Goal: Task Accomplishment & Management: Complete application form

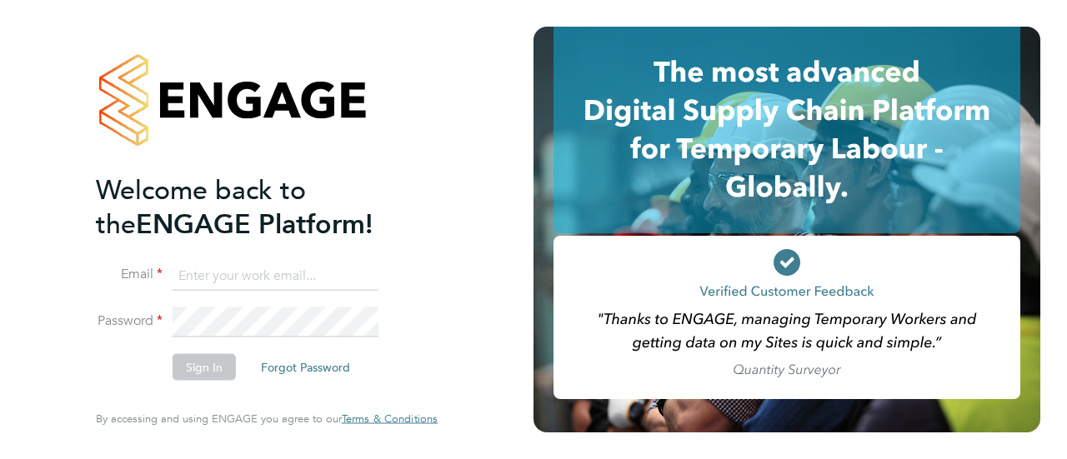
type input "charanthotakura@gmail.com"
click at [198, 373] on button "Sign In" at bounding box center [204, 367] width 63 height 27
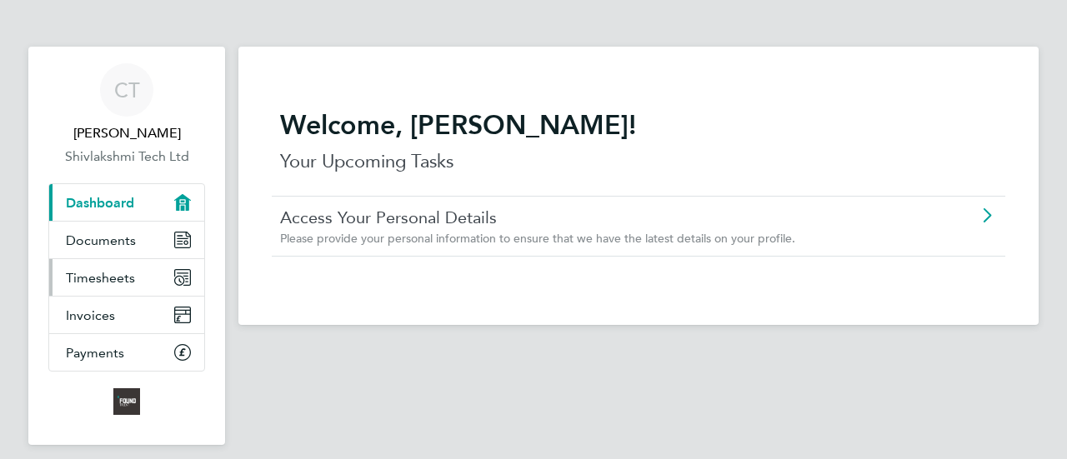
click at [106, 276] on span "Timesheets" at bounding box center [100, 278] width 69 height 16
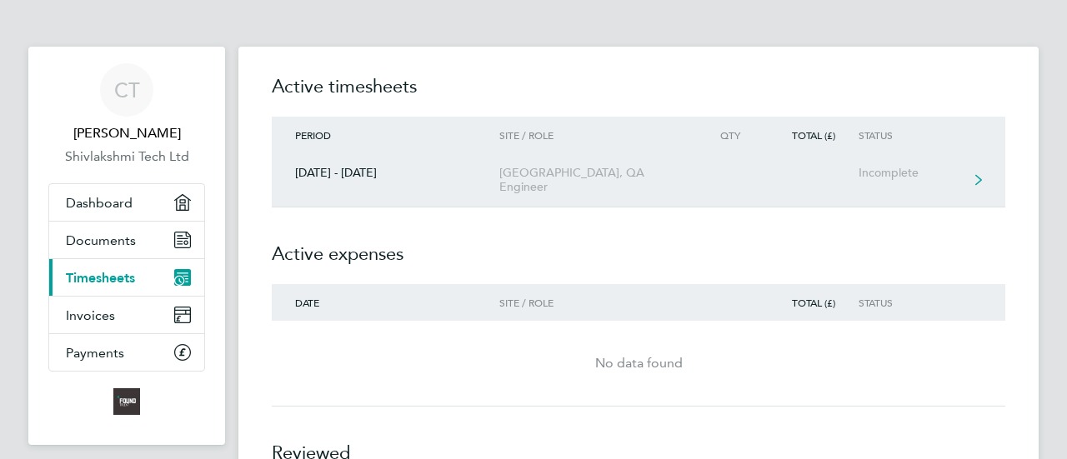
click at [904, 168] on div "Incomplete" at bounding box center [909, 173] width 103 height 14
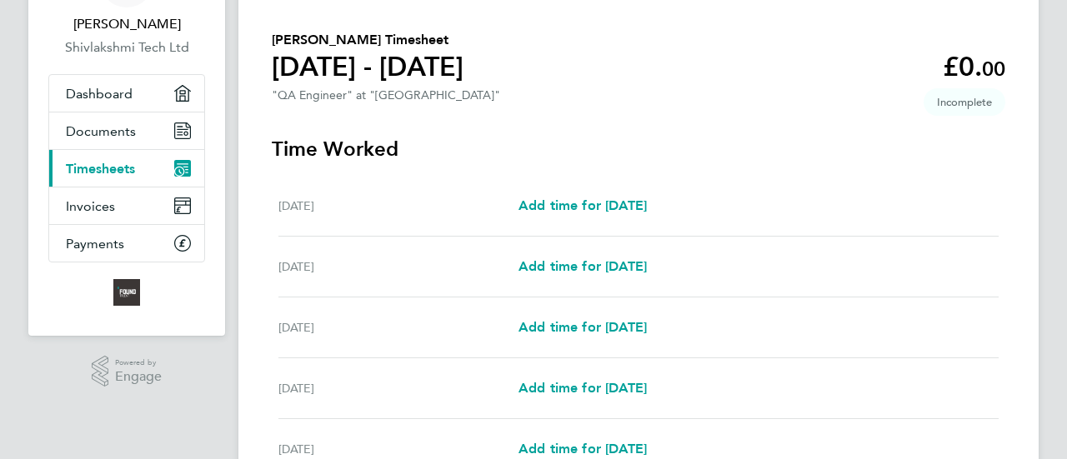
scroll to position [167, 0]
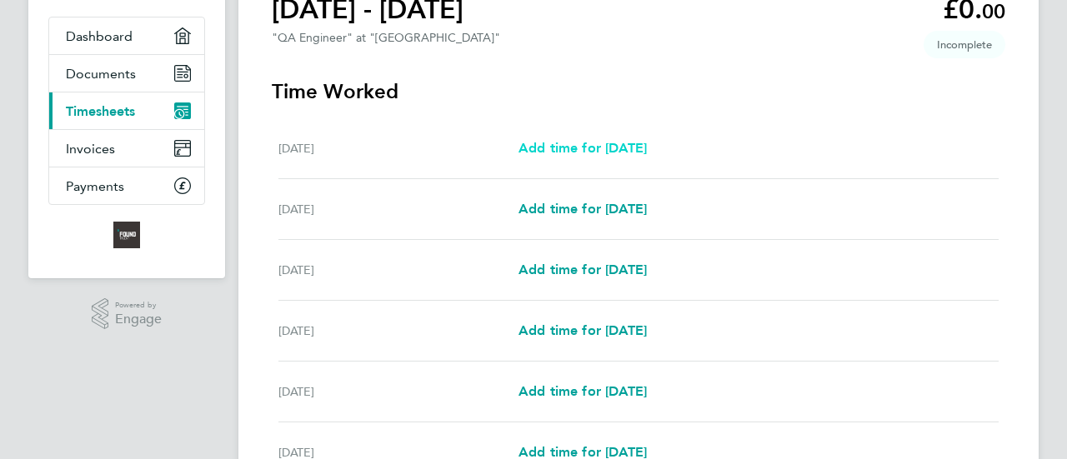
click at [588, 139] on link "Add time for [DATE]" at bounding box center [582, 148] width 128 height 20
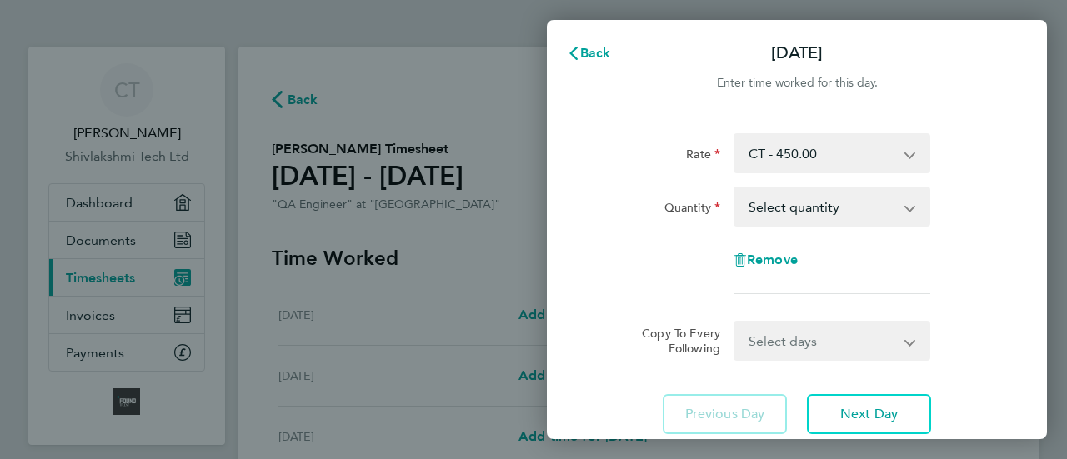
click at [903, 211] on select "Select quantity 0.5 1" at bounding box center [821, 206] width 173 height 37
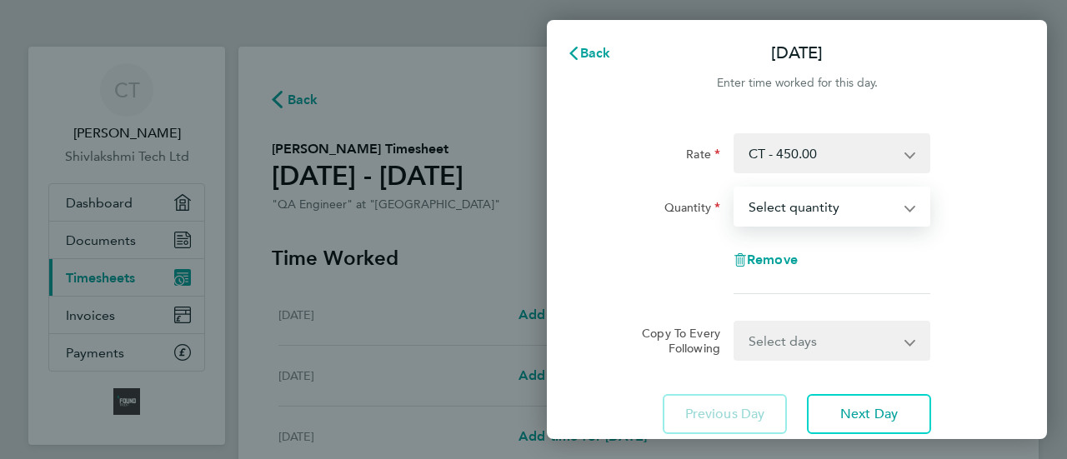
select select "1"
click at [735, 188] on select "Select quantity 0.5 1" at bounding box center [821, 206] width 173 height 37
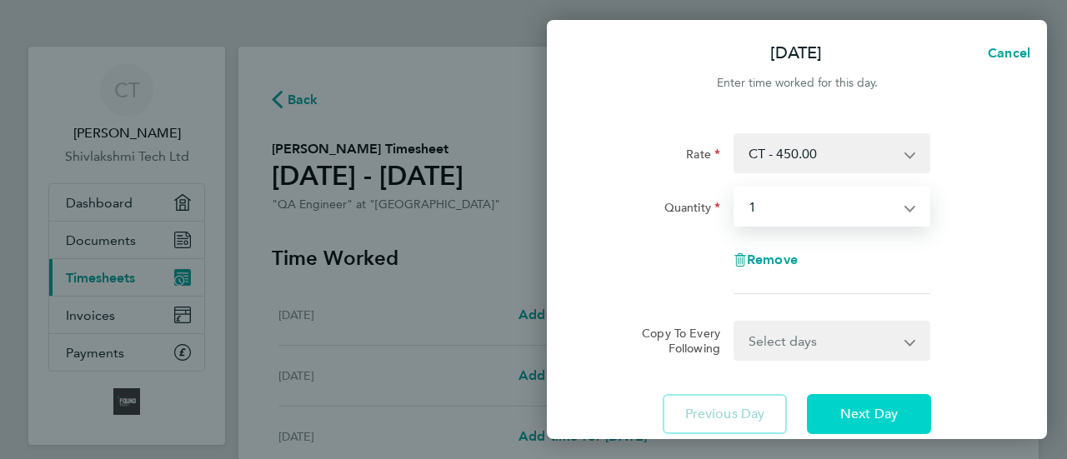
click at [866, 403] on button "Next Day" at bounding box center [869, 414] width 124 height 40
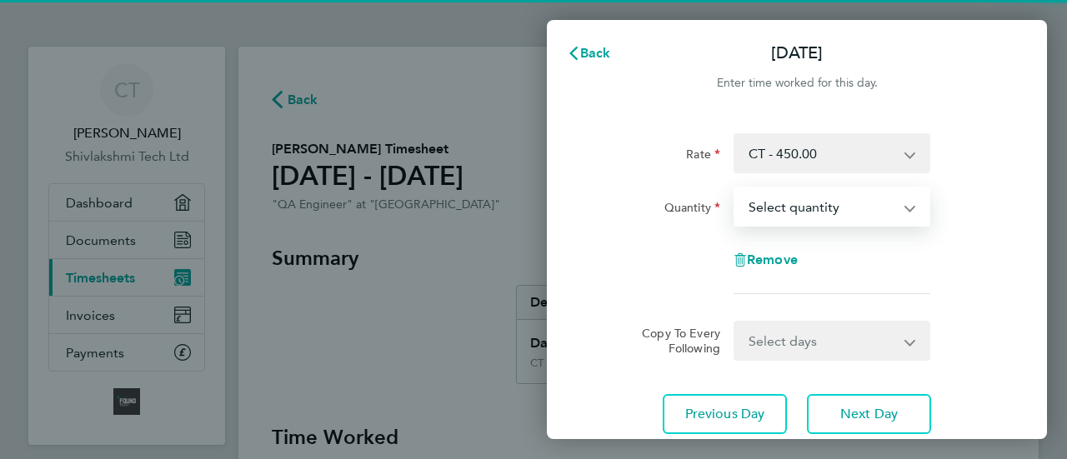
click at [799, 211] on select "Select quantity 0.5 1" at bounding box center [821, 206] width 173 height 37
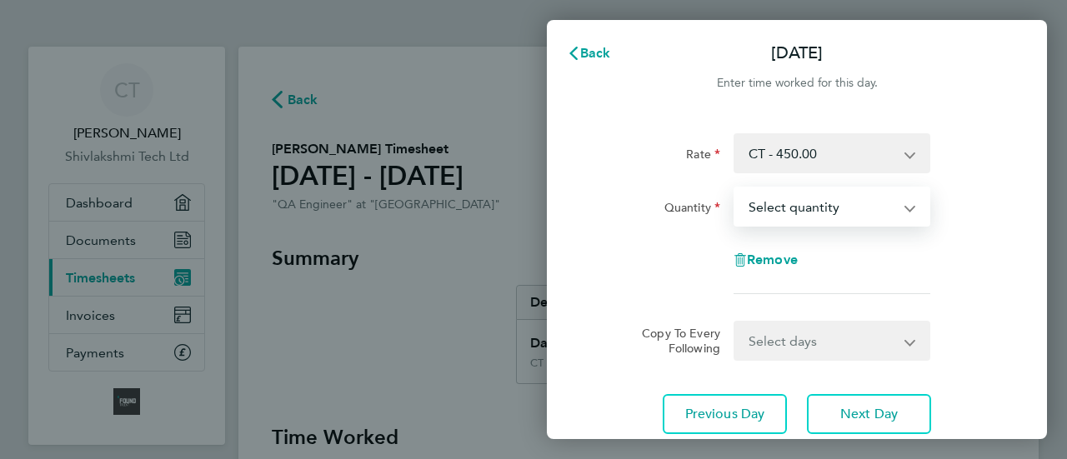
select select "1"
click at [735, 188] on select "Select quantity 0.5 1" at bounding box center [821, 206] width 173 height 37
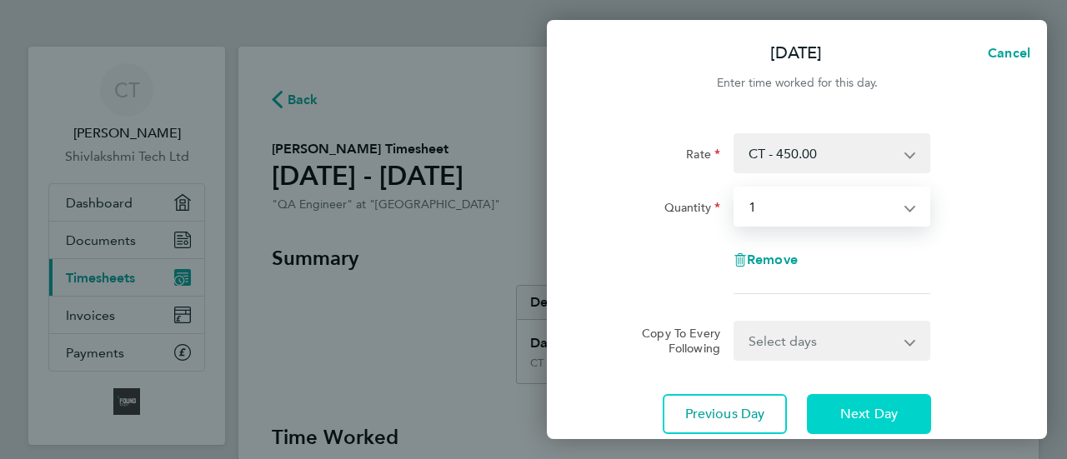
click at [893, 406] on span "Next Day" at bounding box center [869, 414] width 58 height 17
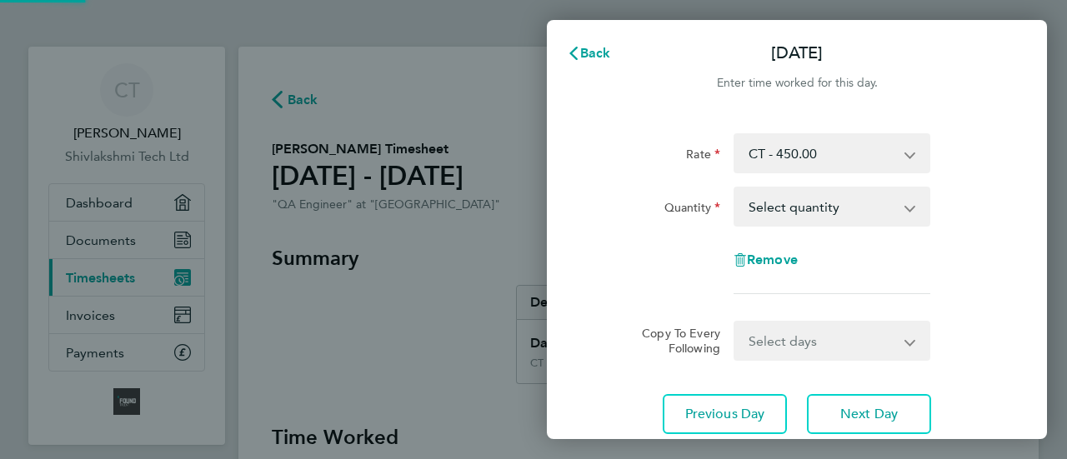
click at [802, 204] on select "Select quantity 0.5 1" at bounding box center [821, 206] width 173 height 37
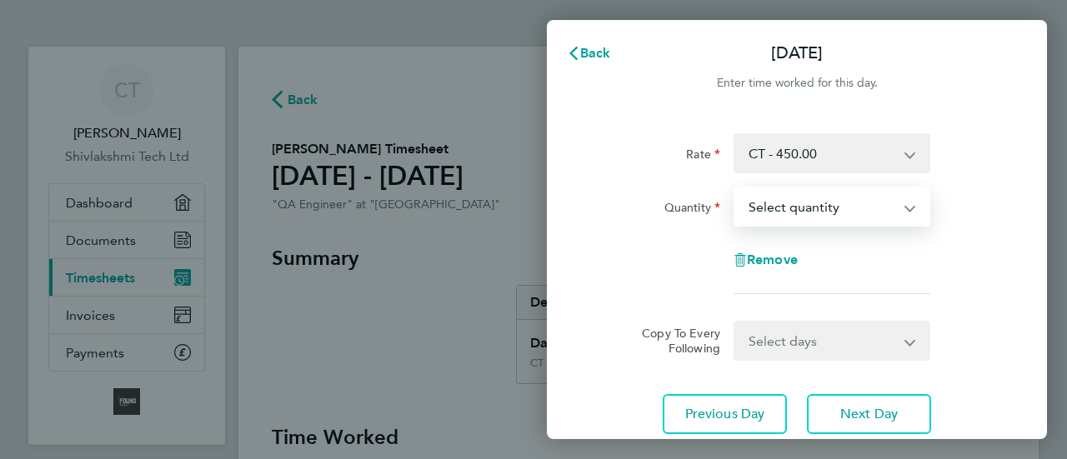
select select "1"
click at [735, 188] on select "Select quantity 0.5 1" at bounding box center [821, 206] width 173 height 37
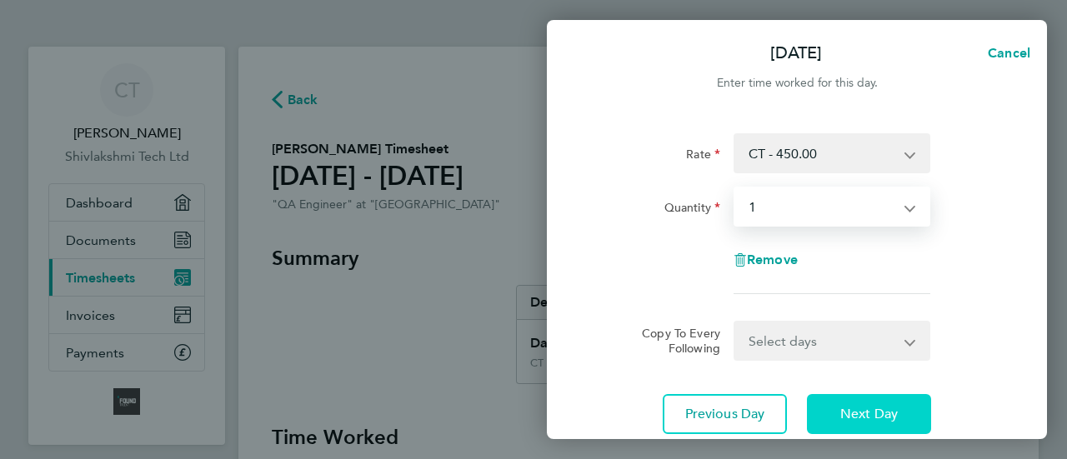
click at [858, 404] on button "Next Day" at bounding box center [869, 414] width 124 height 40
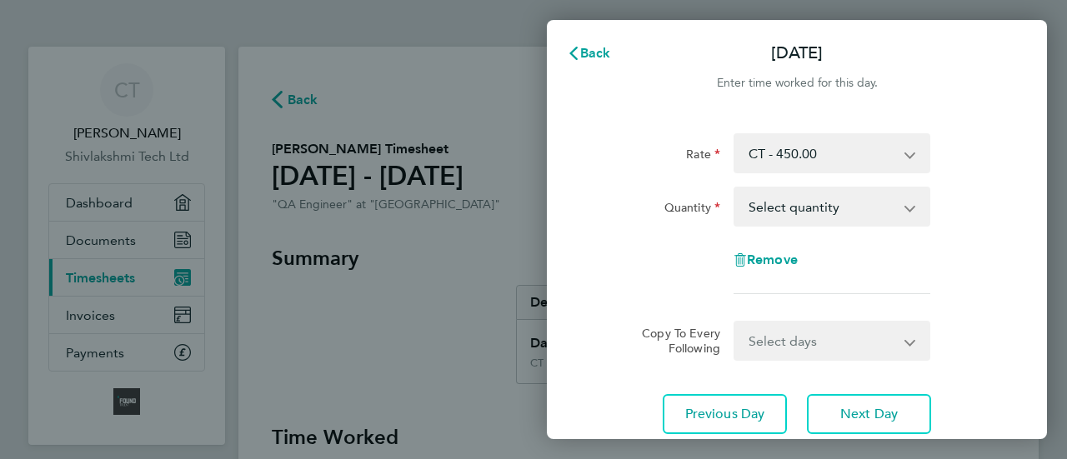
click at [776, 213] on select "Select quantity 0.5 1" at bounding box center [821, 206] width 173 height 37
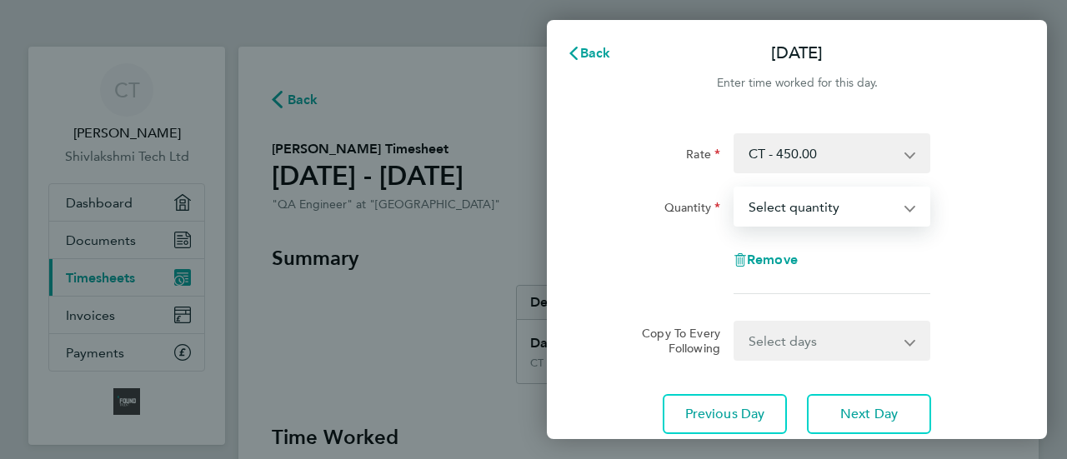
select select "1"
click at [735, 188] on select "Select quantity 0.5 1" at bounding box center [821, 206] width 173 height 37
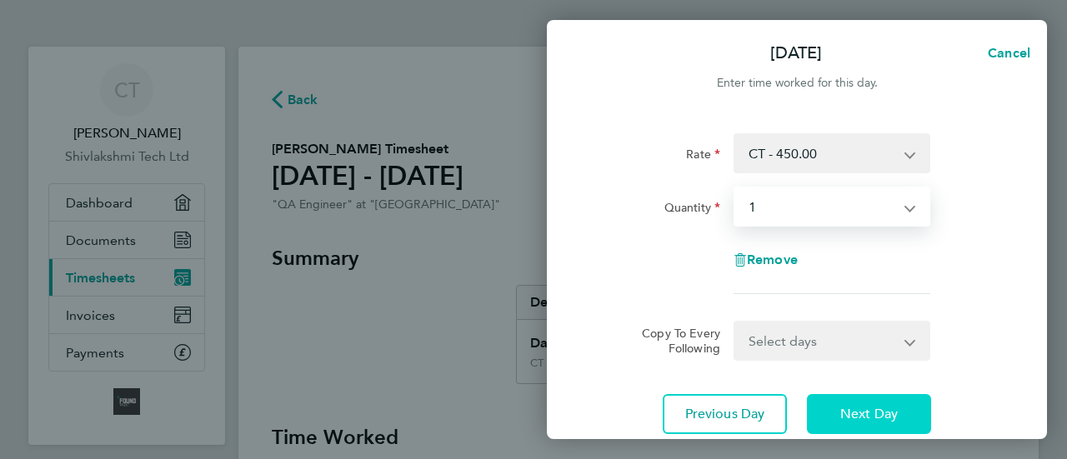
click at [858, 413] on span "Next Day" at bounding box center [869, 414] width 58 height 17
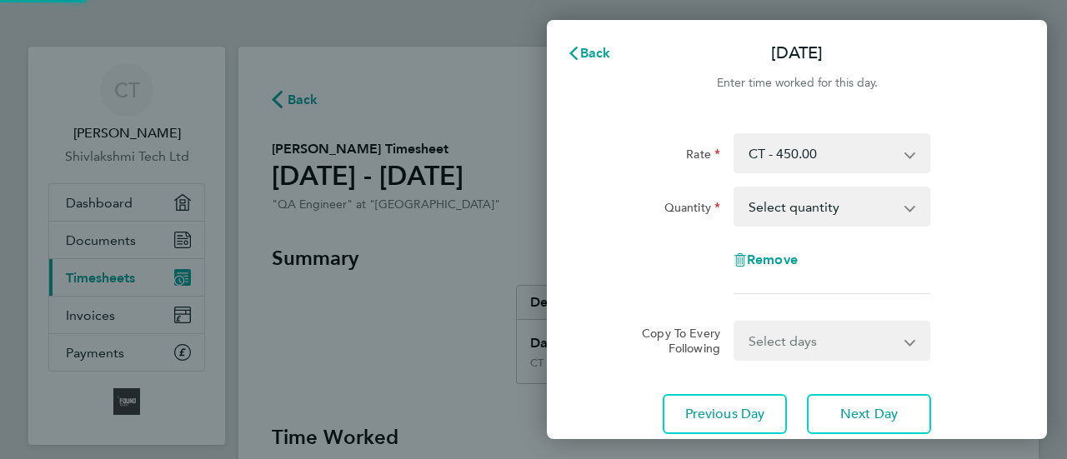
drag, startPoint x: 811, startPoint y: 215, endPoint x: 793, endPoint y: 205, distance: 20.2
click at [793, 205] on select "Select quantity 0.5 1" at bounding box center [821, 206] width 173 height 37
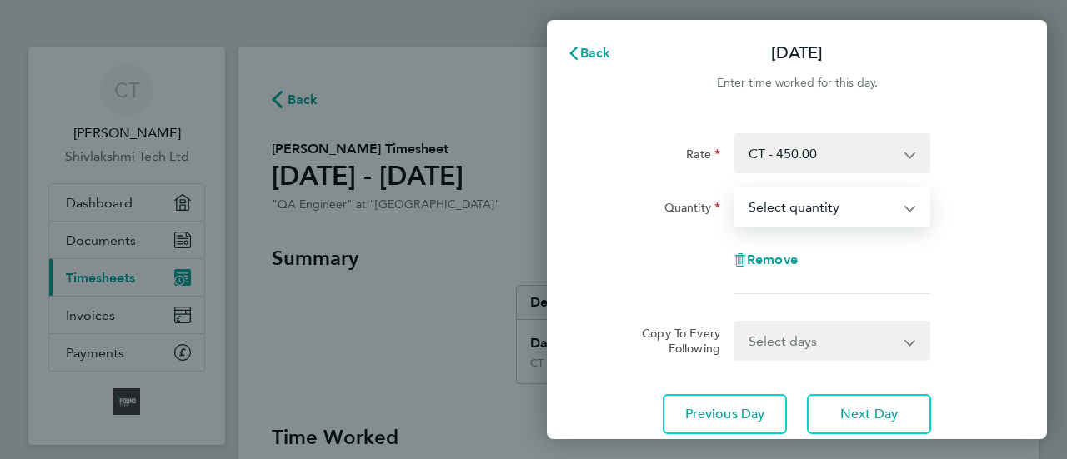
select select "1"
click at [735, 188] on select "Select quantity 0.5 1" at bounding box center [821, 206] width 173 height 37
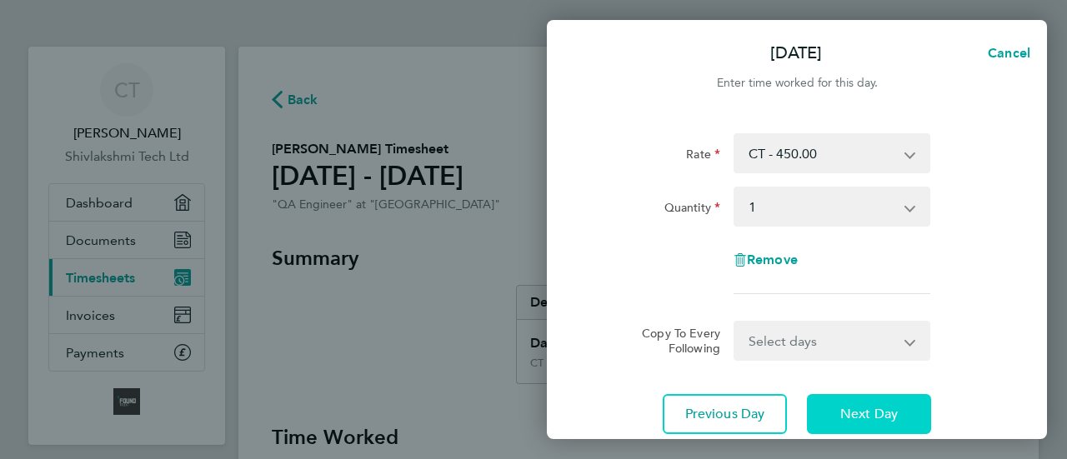
click at [867, 399] on button "Next Day" at bounding box center [869, 414] width 124 height 40
click at [878, 415] on span "Next Day" at bounding box center [869, 414] width 58 height 17
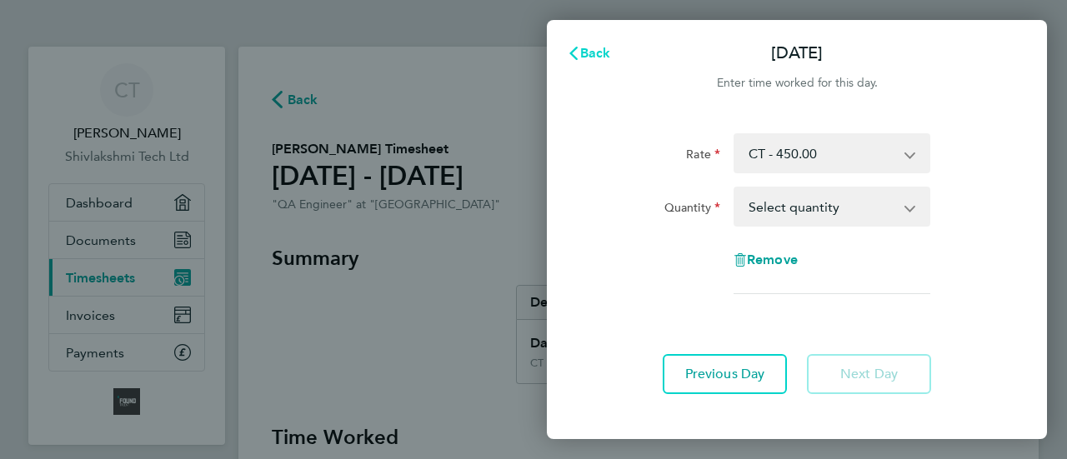
click at [587, 55] on span "Back" at bounding box center [595, 53] width 31 height 16
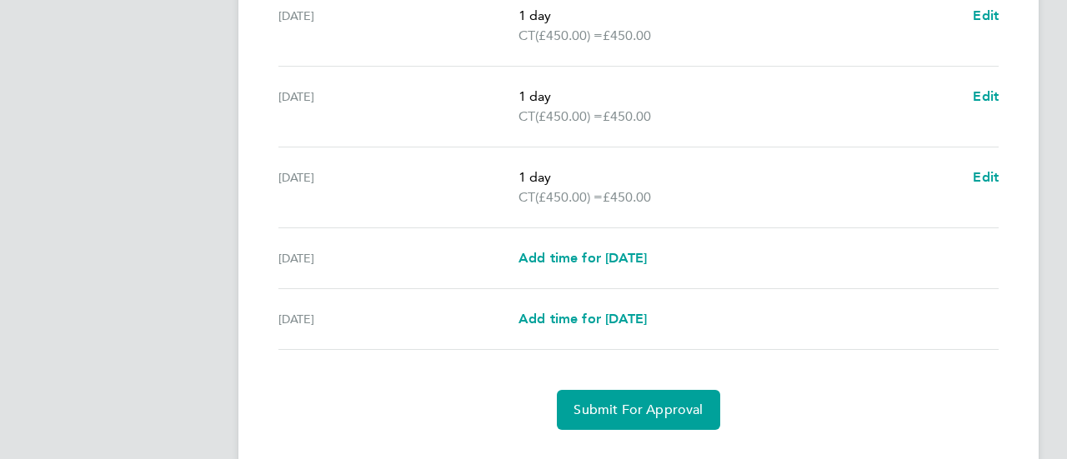
scroll to position [678, 0]
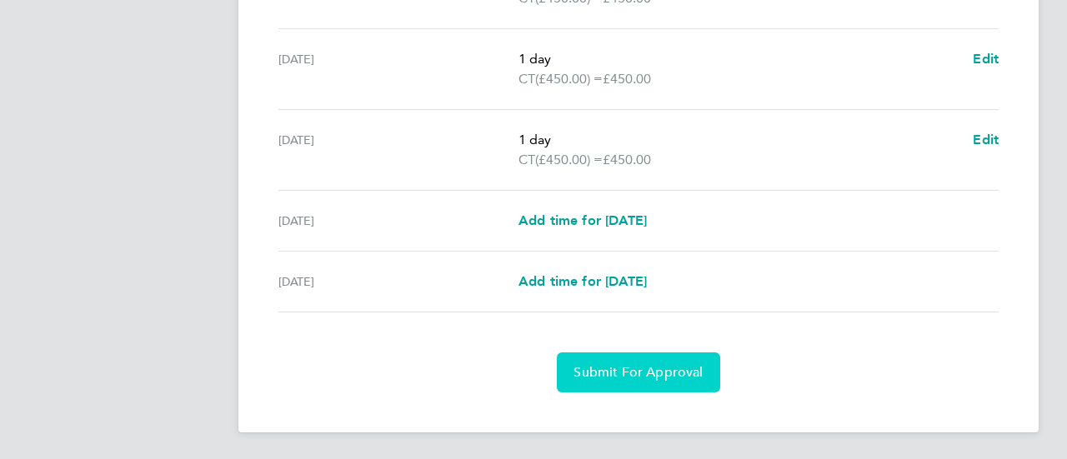
click at [608, 370] on span "Submit For Approval" at bounding box center [637, 372] width 129 height 17
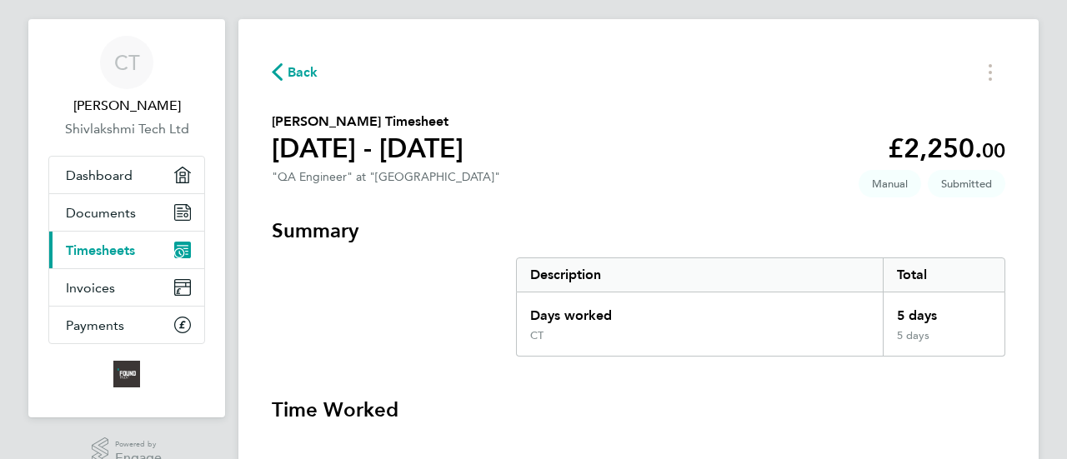
scroll to position [0, 0]
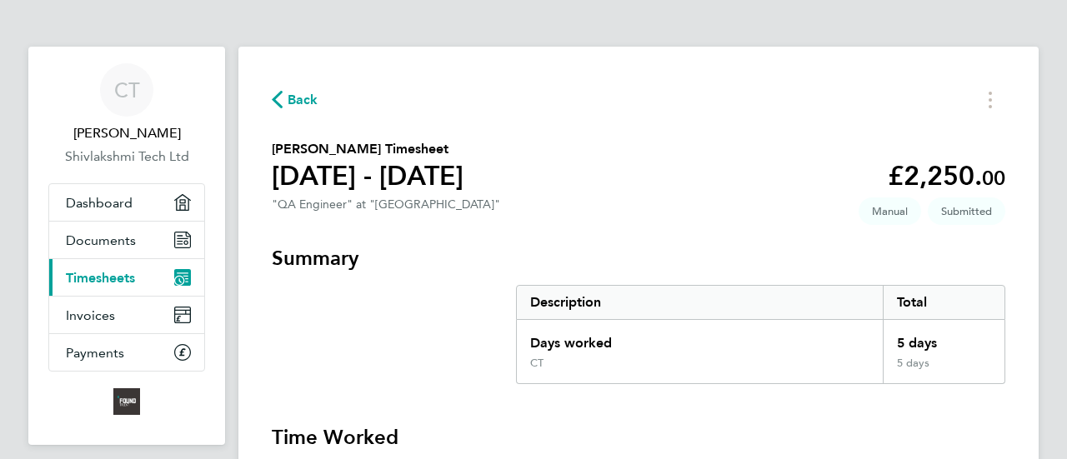
click at [293, 98] on span "Back" at bounding box center [303, 100] width 31 height 20
